Goal: Information Seeking & Learning: Learn about a topic

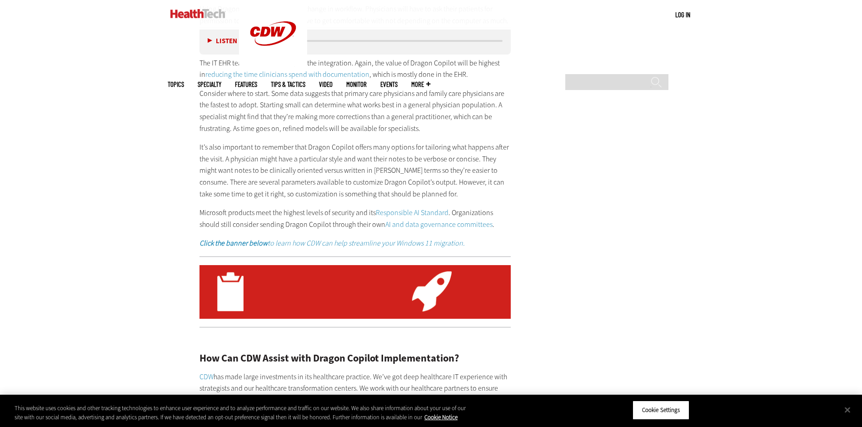
scroll to position [1469, 0]
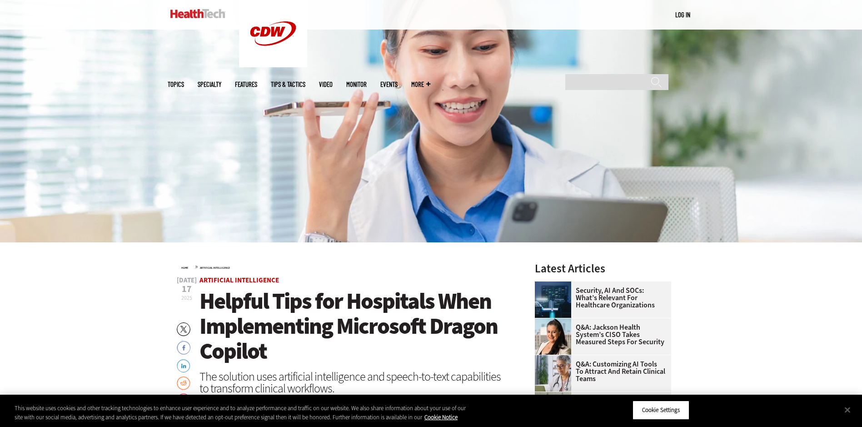
scroll to position [124, 0]
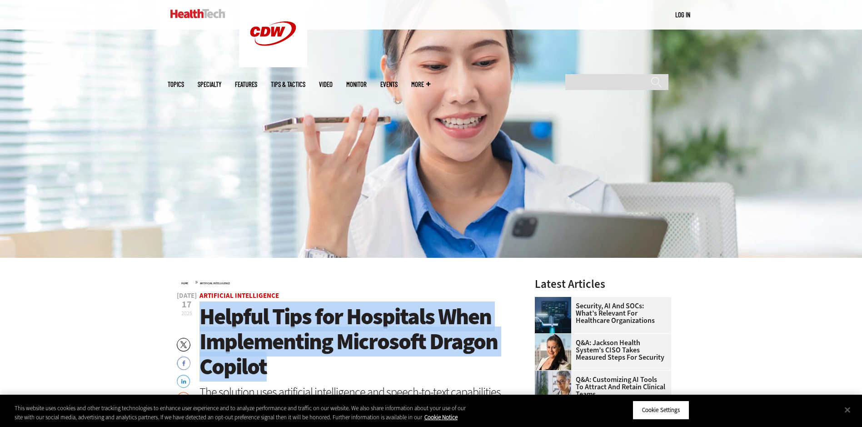
drag, startPoint x: 279, startPoint y: 367, endPoint x: 202, endPoint y: 324, distance: 87.9
click at [202, 324] on h1 "Helpful Tips for Hospitals When Implementing Microsoft Dragon Copilot" at bounding box center [356, 341] width 312 height 75
copy span "Helpful Tips for Hospitals When Implementing Microsoft Dragon Copilot"
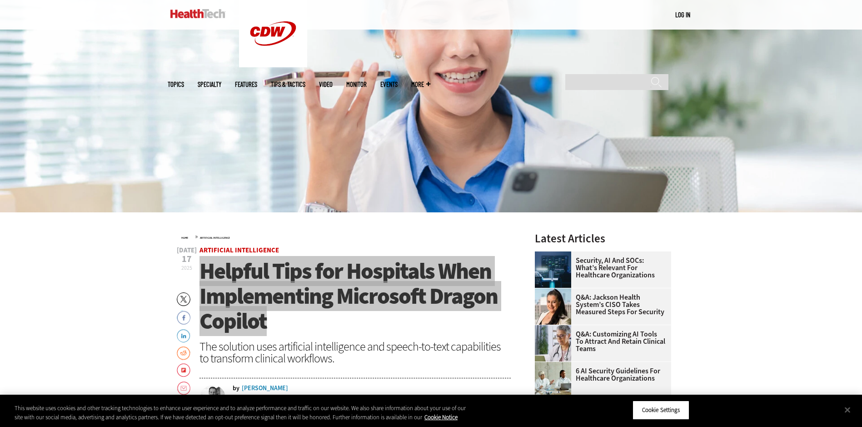
scroll to position [215, 0]
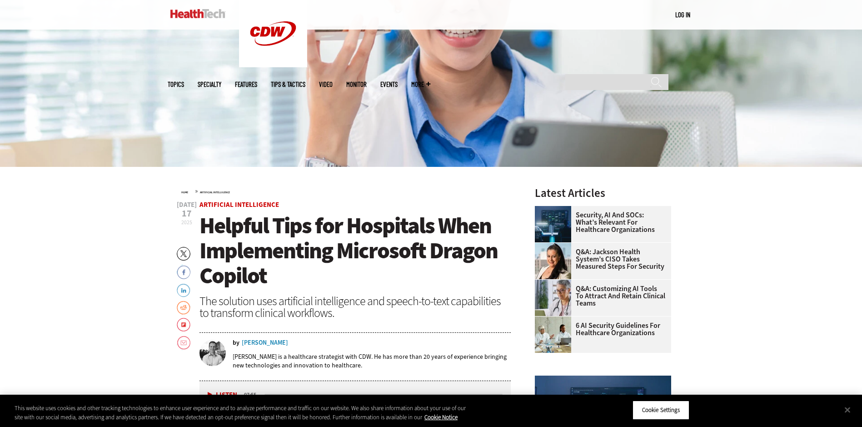
click at [308, 249] on span "Helpful Tips for Hospitals When Implementing Microsoft Dragon Copilot" at bounding box center [349, 250] width 298 height 80
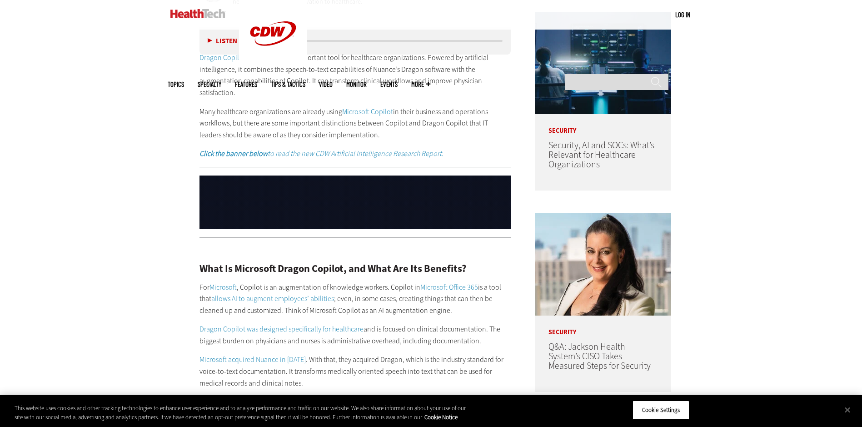
scroll to position [533, 0]
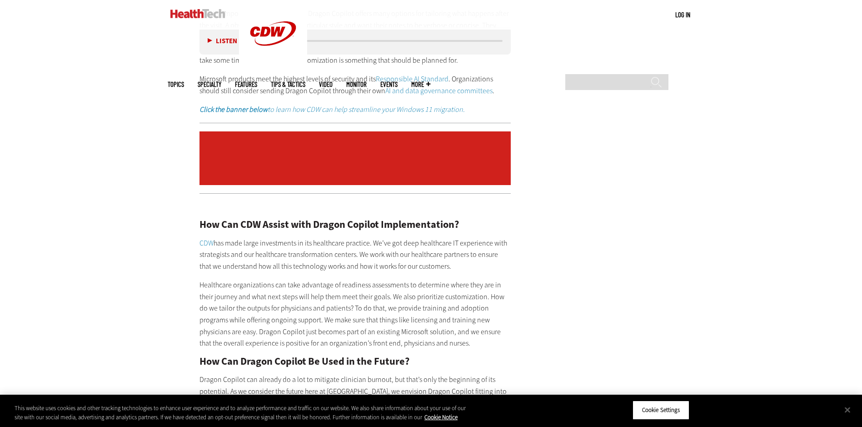
scroll to position [1638, 0]
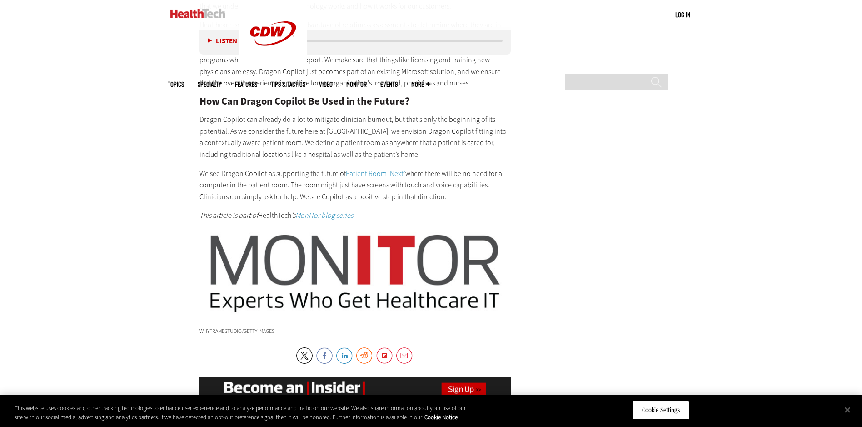
scroll to position [1835, 0]
